Goal: Task Accomplishment & Management: Complete application form

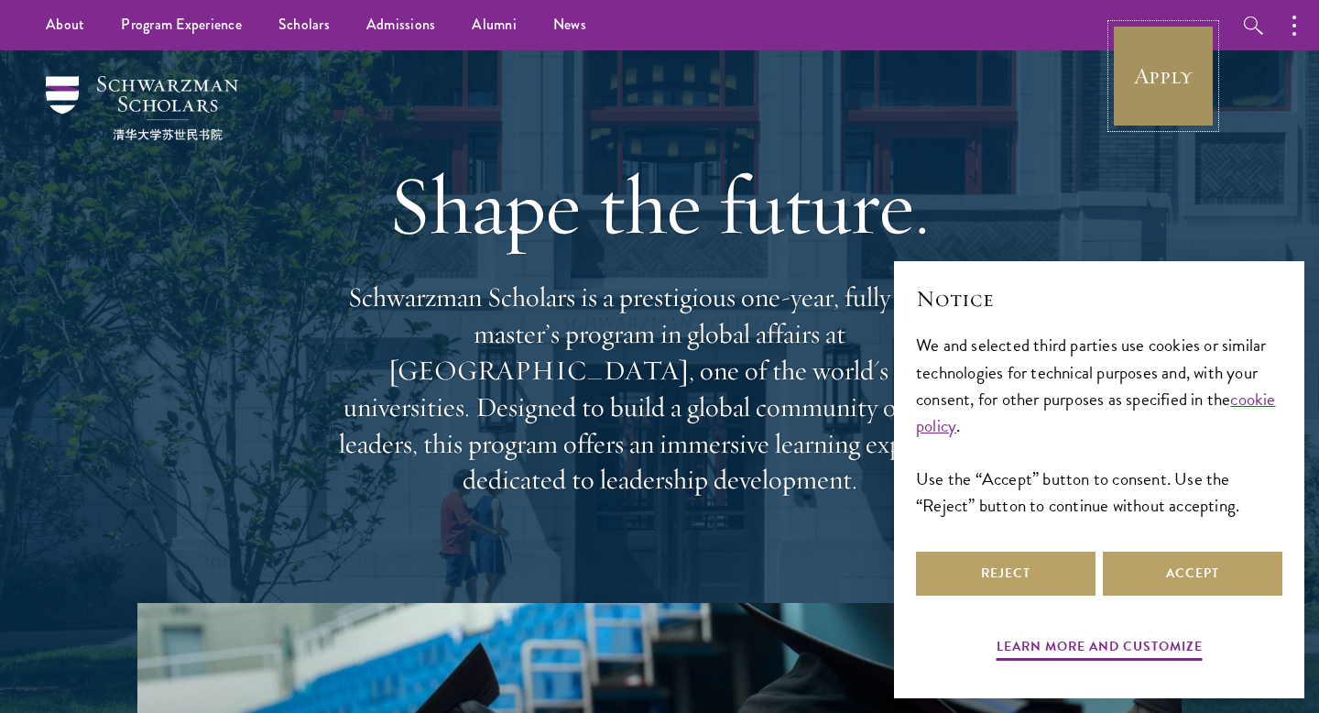
click at [1160, 86] on link "Apply" at bounding box center [1163, 76] width 103 height 103
click at [1149, 105] on link "Apply" at bounding box center [1163, 76] width 103 height 103
